Goal: Navigation & Orientation: Find specific page/section

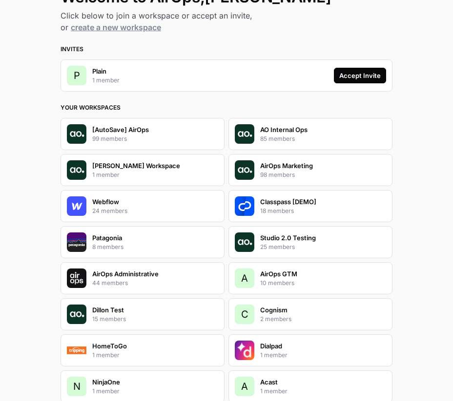
scroll to position [80, 0]
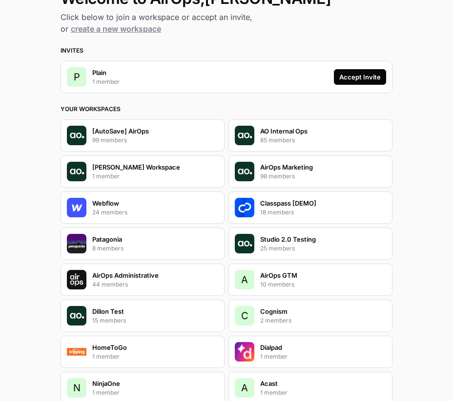
click at [340, 73] on div "Accept Invite" at bounding box center [359, 77] width 41 height 10
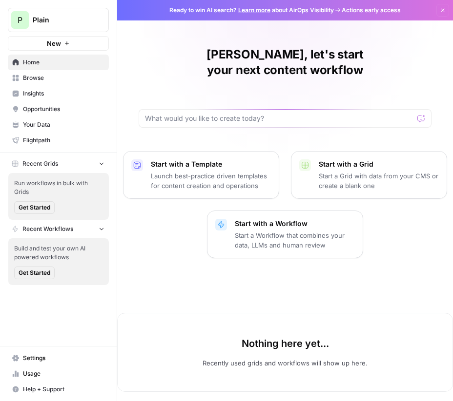
click at [59, 94] on span "Insights" at bounding box center [63, 93] width 81 height 9
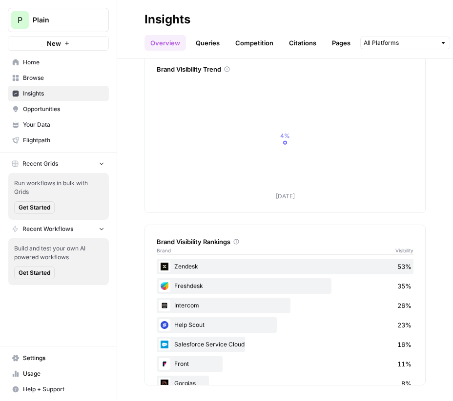
click at [62, 107] on span "Opportunities" at bounding box center [63, 109] width 81 height 9
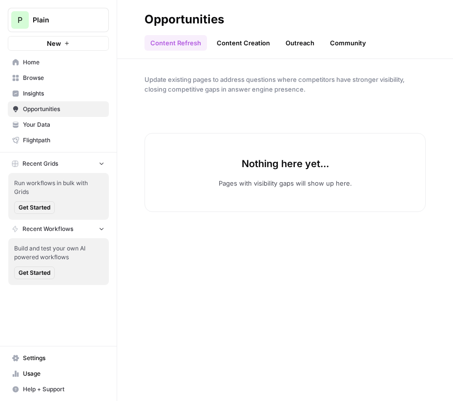
click at [55, 96] on span "Insights" at bounding box center [63, 93] width 81 height 9
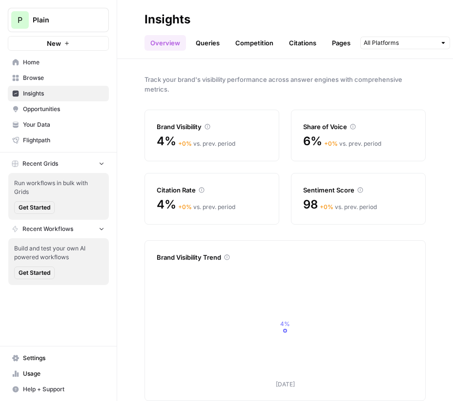
click at [53, 12] on button "P Plain" at bounding box center [58, 20] width 101 height 24
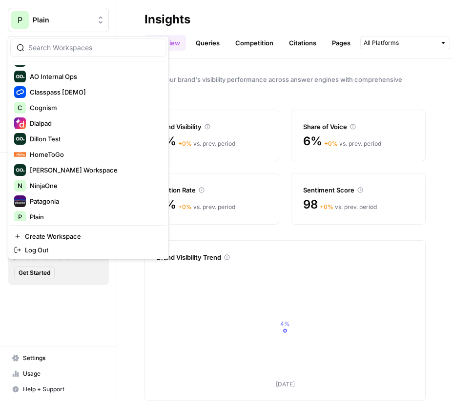
scroll to position [100, 0]
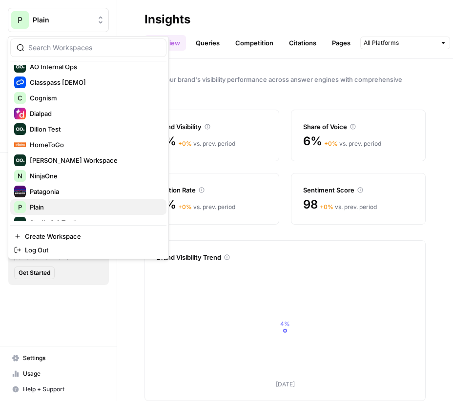
click at [84, 206] on span "Plain" at bounding box center [94, 207] width 129 height 10
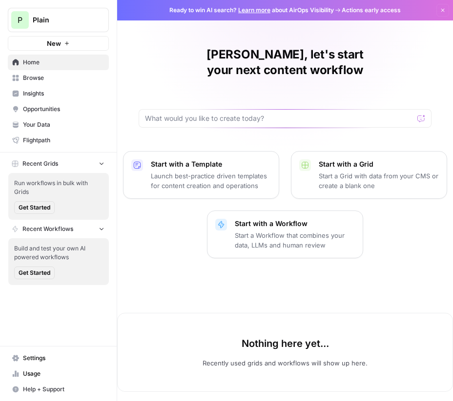
click at [85, 93] on span "Insights" at bounding box center [63, 93] width 81 height 9
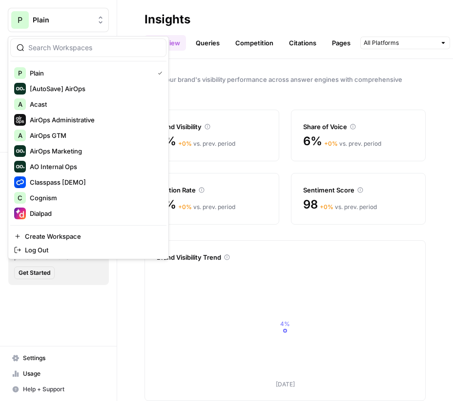
click at [81, 16] on span "Plain" at bounding box center [62, 20] width 59 height 10
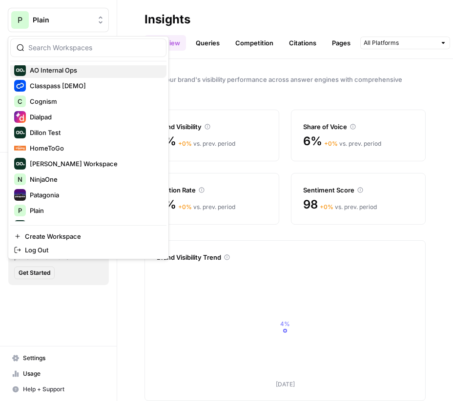
scroll to position [125, 0]
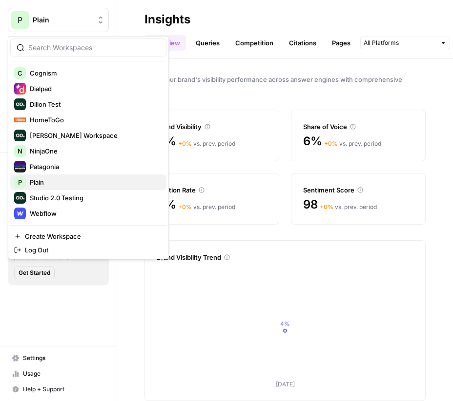
click at [71, 183] on span "Plain" at bounding box center [94, 183] width 129 height 10
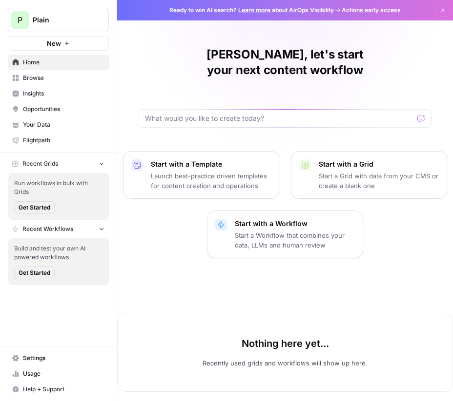
click at [54, 93] on span "Insights" at bounding box center [63, 93] width 81 height 9
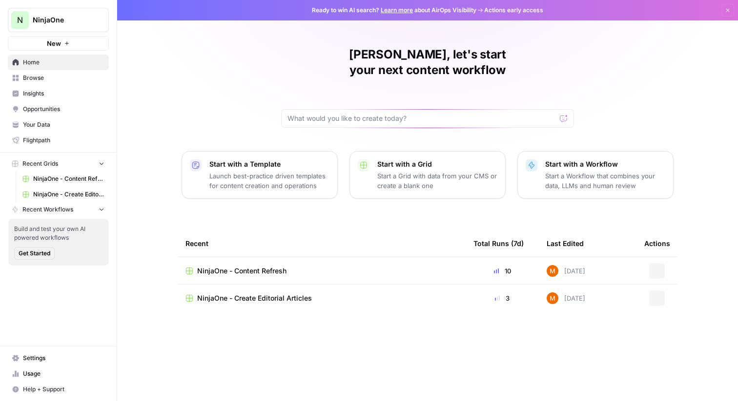
click at [80, 85] on link "Browse" at bounding box center [58, 78] width 101 height 16
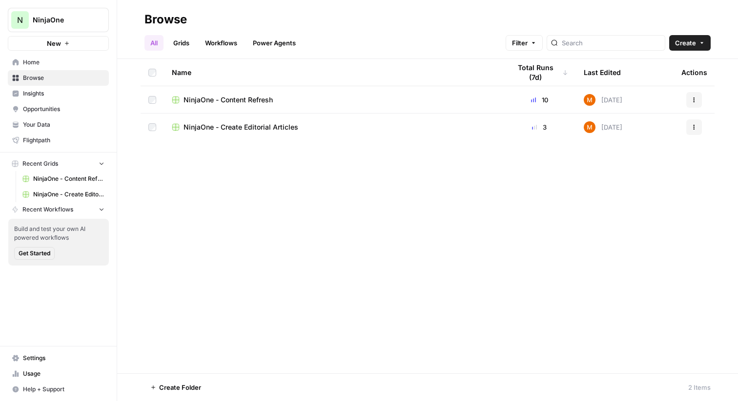
click at [80, 94] on span "Insights" at bounding box center [63, 93] width 81 height 9
